Goal: Task Accomplishment & Management: Use online tool/utility

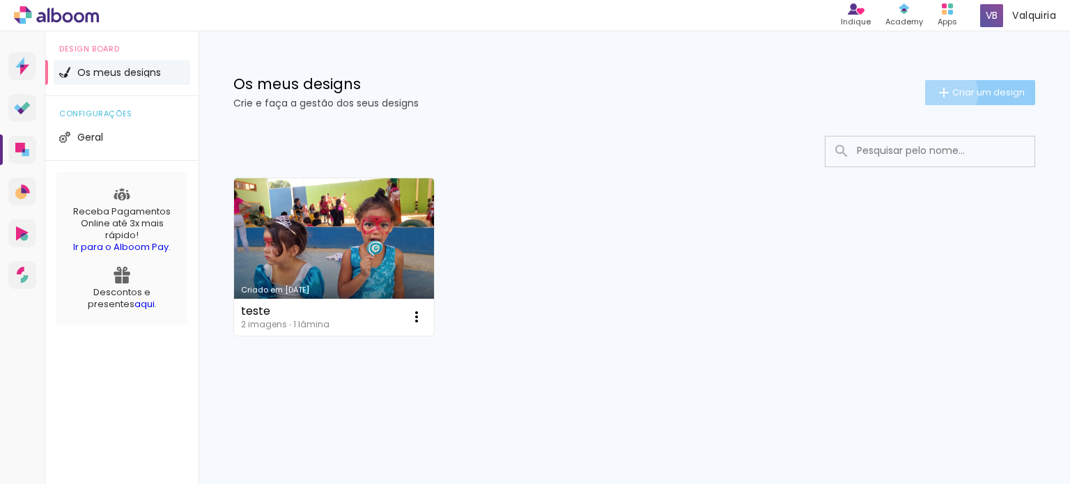
click at [946, 93] on iron-icon at bounding box center [943, 92] width 17 height 17
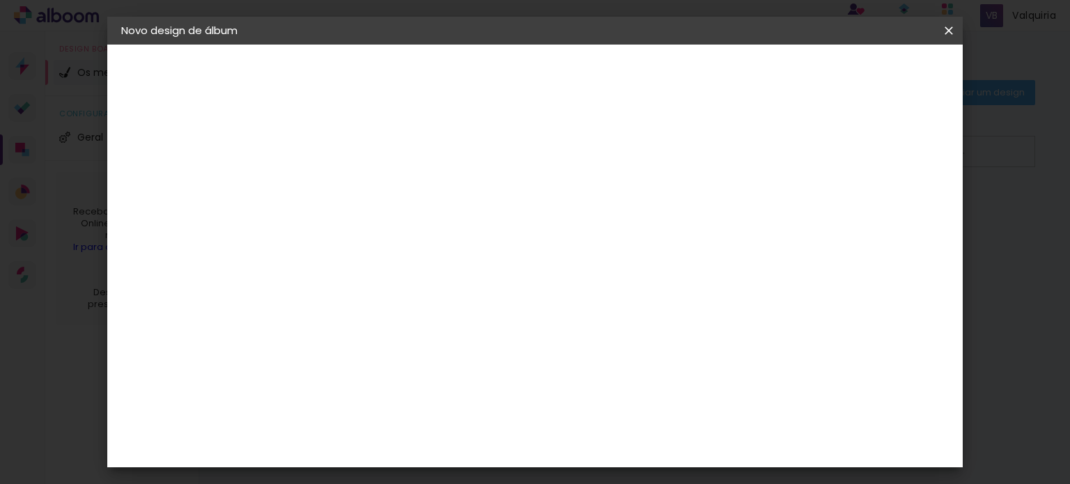
click at [349, 192] on input at bounding box center [349, 187] width 0 height 22
type input "teste2"
type paper-input "teste2"
click at [0, 0] on slot "Avançar" at bounding box center [0, 0] width 0 height 0
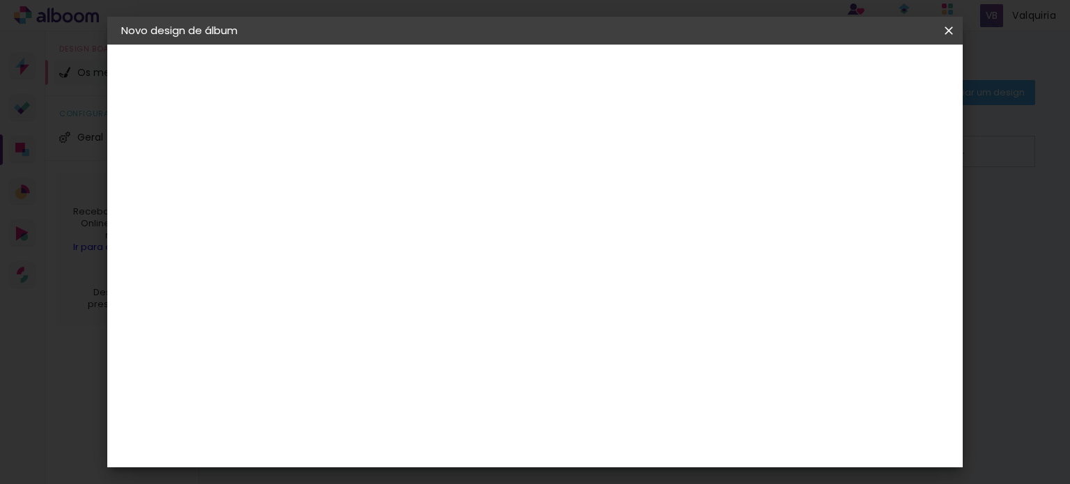
click at [404, 294] on div "Albumaster" at bounding box center [371, 299] width 65 height 11
click at [418, 284] on paper-item "Albumaster" at bounding box center [378, 299] width 138 height 31
click at [393, 294] on div "Albumaster" at bounding box center [371, 299] width 65 height 11
click at [0, 0] on slot "Avançar" at bounding box center [0, 0] width 0 height 0
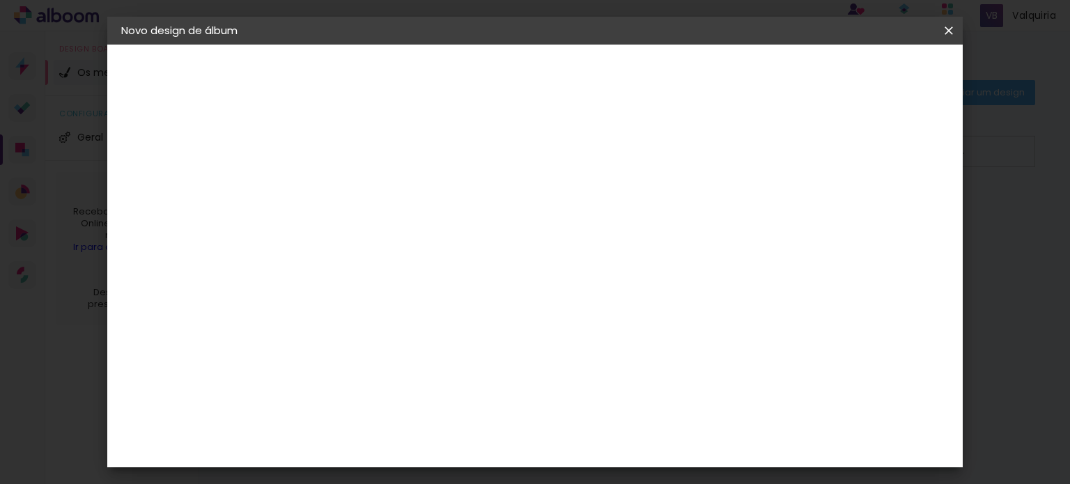
click at [443, 190] on span "10 × 15" at bounding box center [410, 203] width 65 height 37
click at [0, 0] on slot "Avançar" at bounding box center [0, 0] width 0 height 0
click at [862, 76] on span "Iniciar design" at bounding box center [829, 74] width 63 height 10
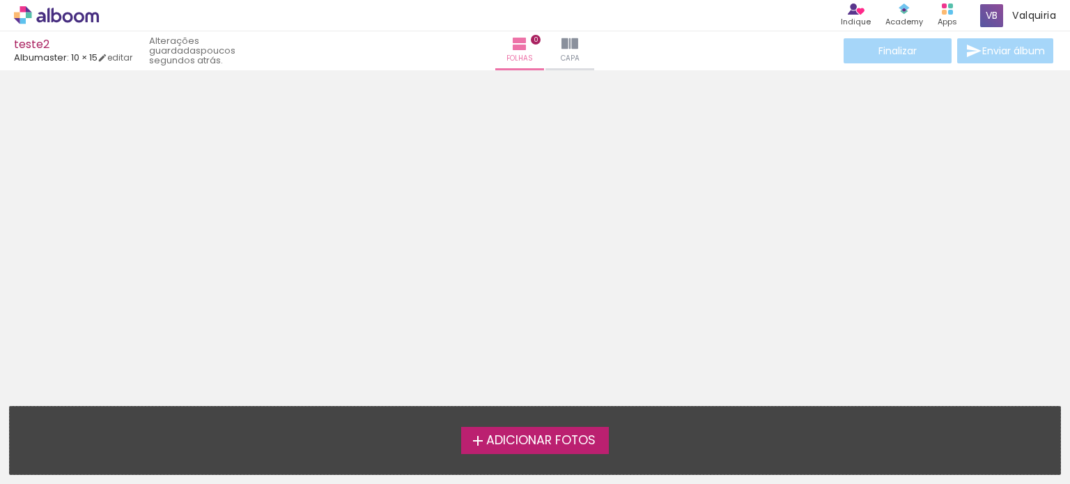
click at [559, 447] on span "Adicionar Fotos" at bounding box center [540, 441] width 109 height 13
click at [0, 0] on input "file" at bounding box center [0, 0] width 0 height 0
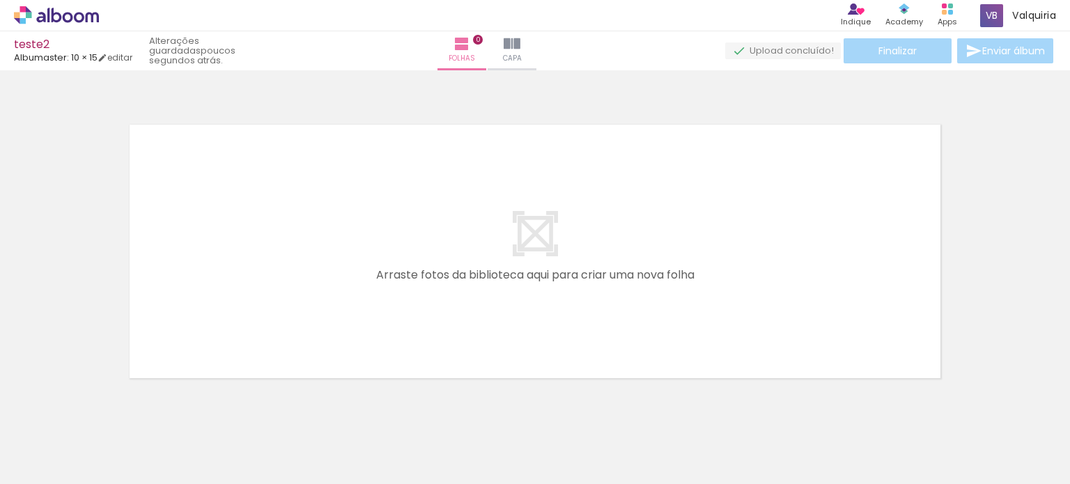
scroll to position [17, 0]
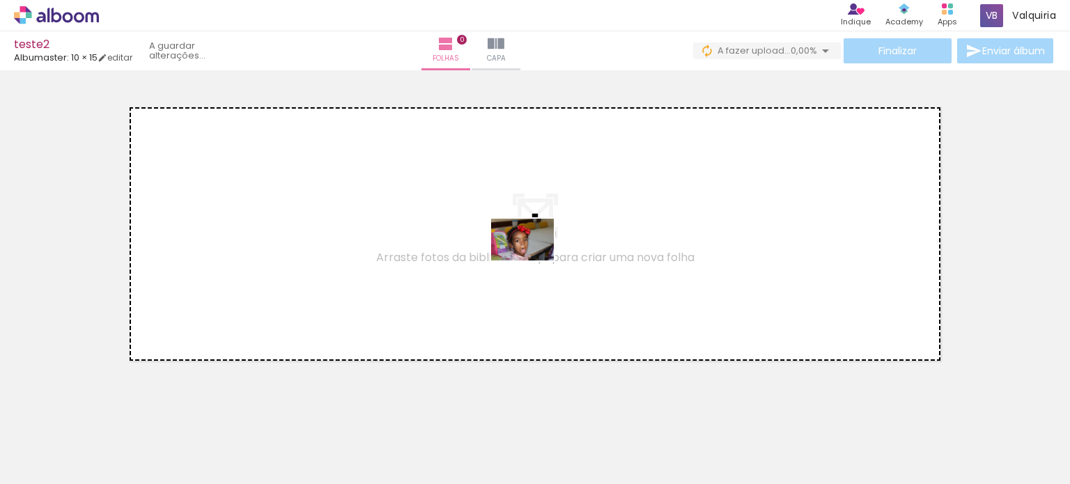
drag, startPoint x: 141, startPoint y: 442, endPoint x: 545, endPoint y: 250, distance: 446.5
click at [545, 250] on quentale-workspace at bounding box center [535, 242] width 1070 height 484
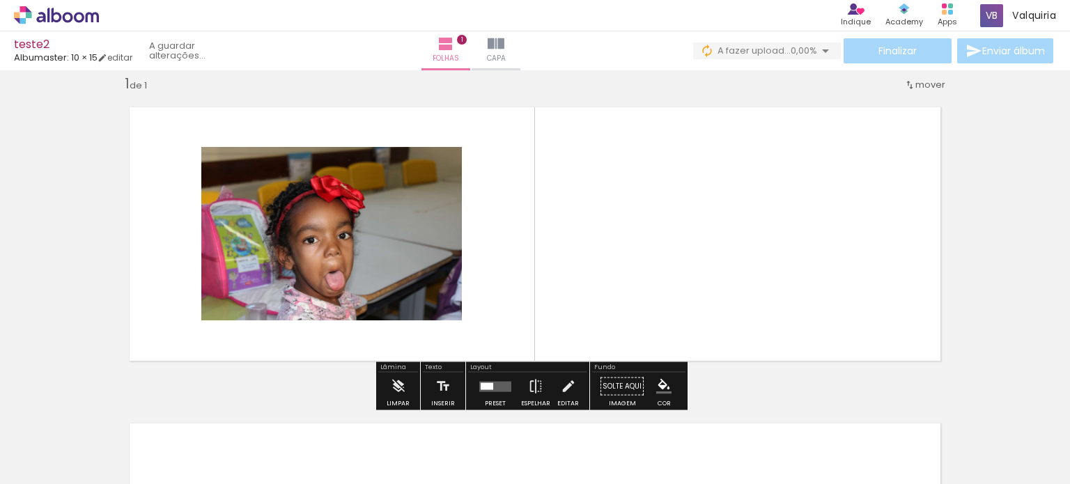
click at [45, 466] on span "Adicionar Fotos" at bounding box center [50, 465] width 42 height 15
click at [0, 0] on input "file" at bounding box center [0, 0] width 0 height 0
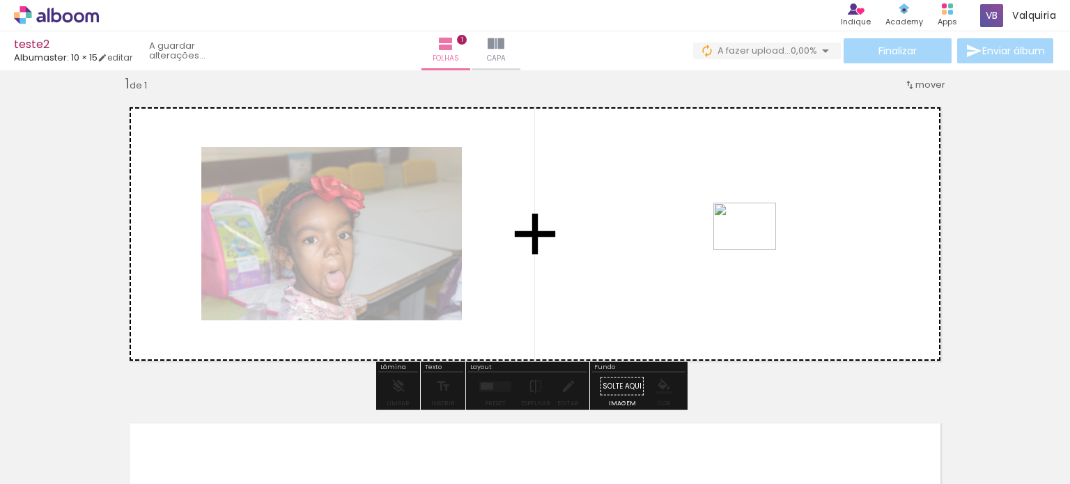
drag, startPoint x: 220, startPoint y: 426, endPoint x: 756, endPoint y: 242, distance: 566.1
click at [756, 242] on quentale-workspace at bounding box center [535, 242] width 1070 height 484
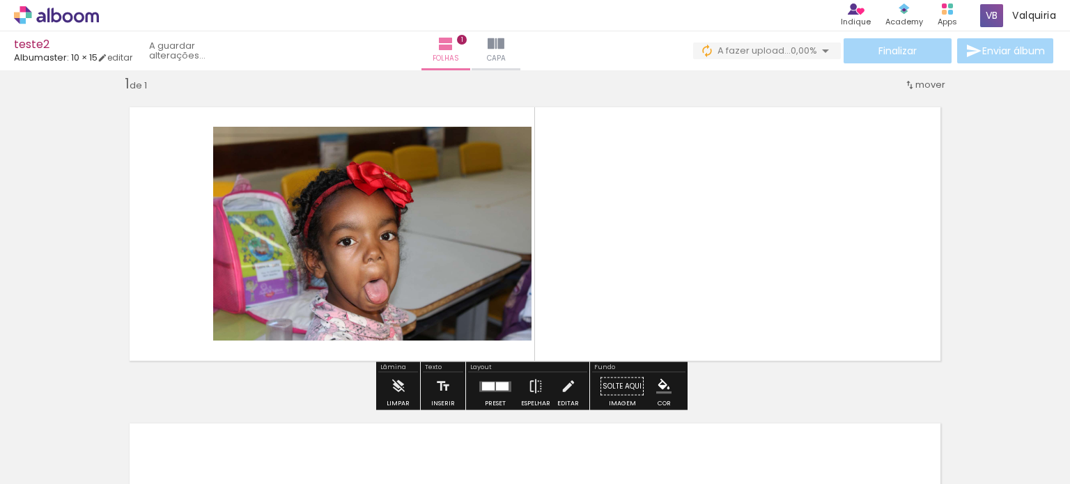
click at [974, 242] on div "Inserir folha 1 de 1" at bounding box center [535, 374] width 1070 height 633
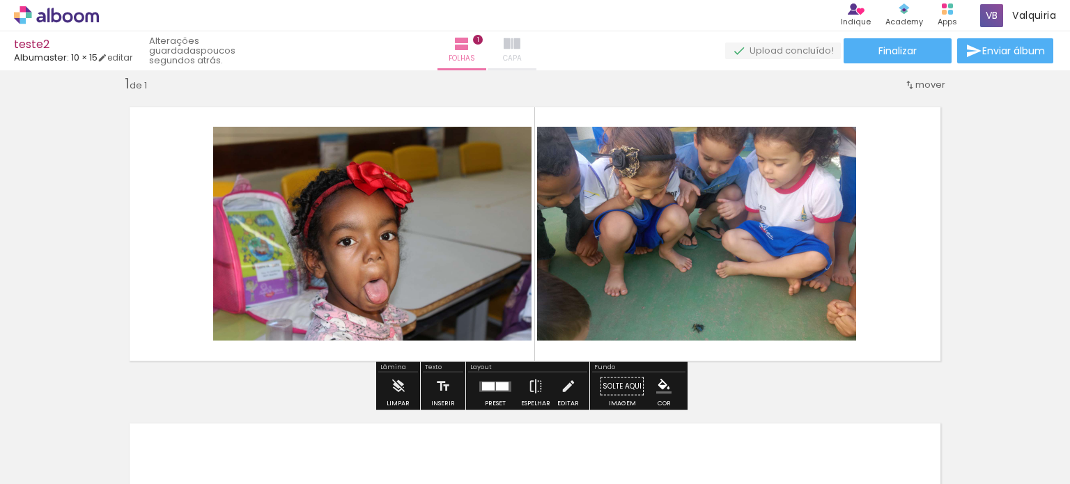
click at [522, 63] on span "Capa" at bounding box center [512, 58] width 19 height 13
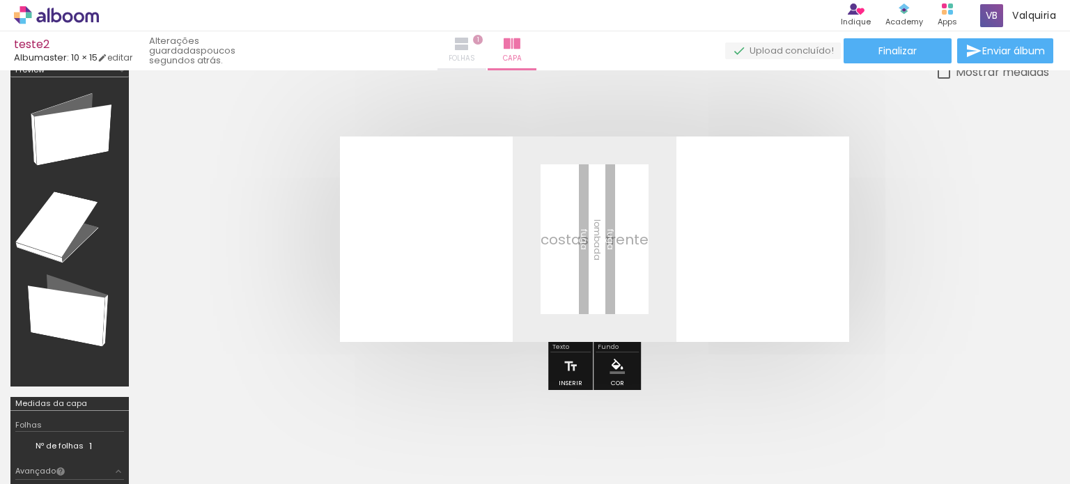
click at [470, 52] on iron-icon at bounding box center [461, 44] width 17 height 17
